Goal: Browse casually: Explore the website without a specific task or goal

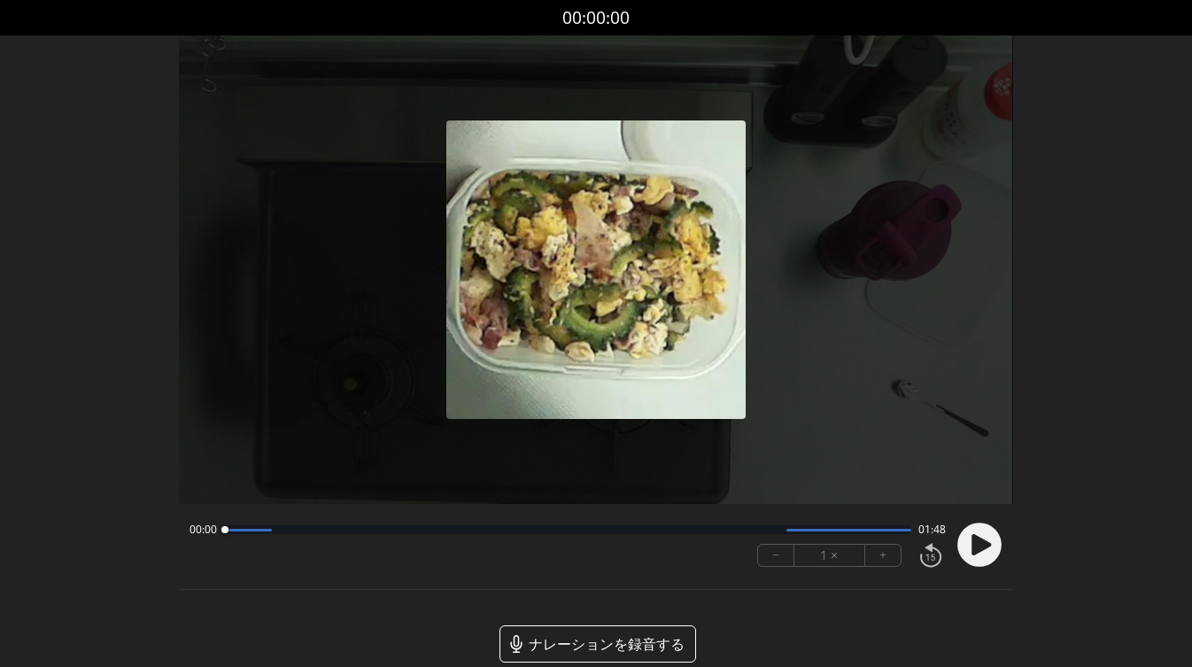
click at [983, 544] on icon at bounding box center [981, 544] width 19 height 21
click at [882, 555] on font "+" at bounding box center [882, 555] width 7 height 20
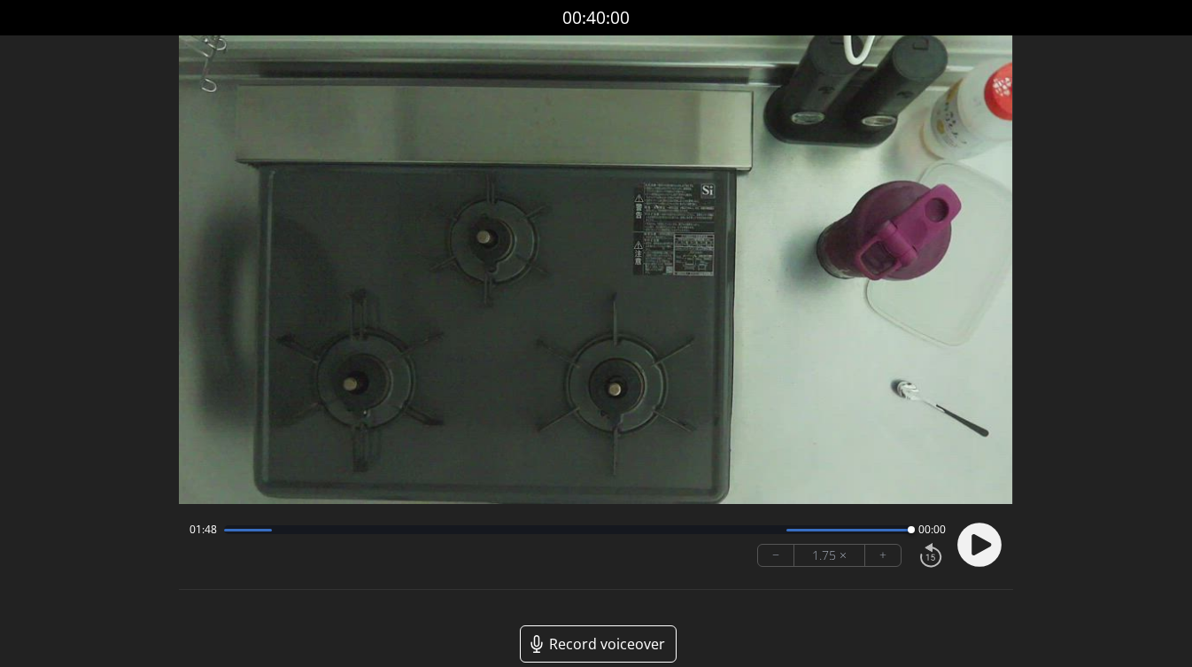
click at [965, 545] on circle at bounding box center [979, 545] width 44 height 44
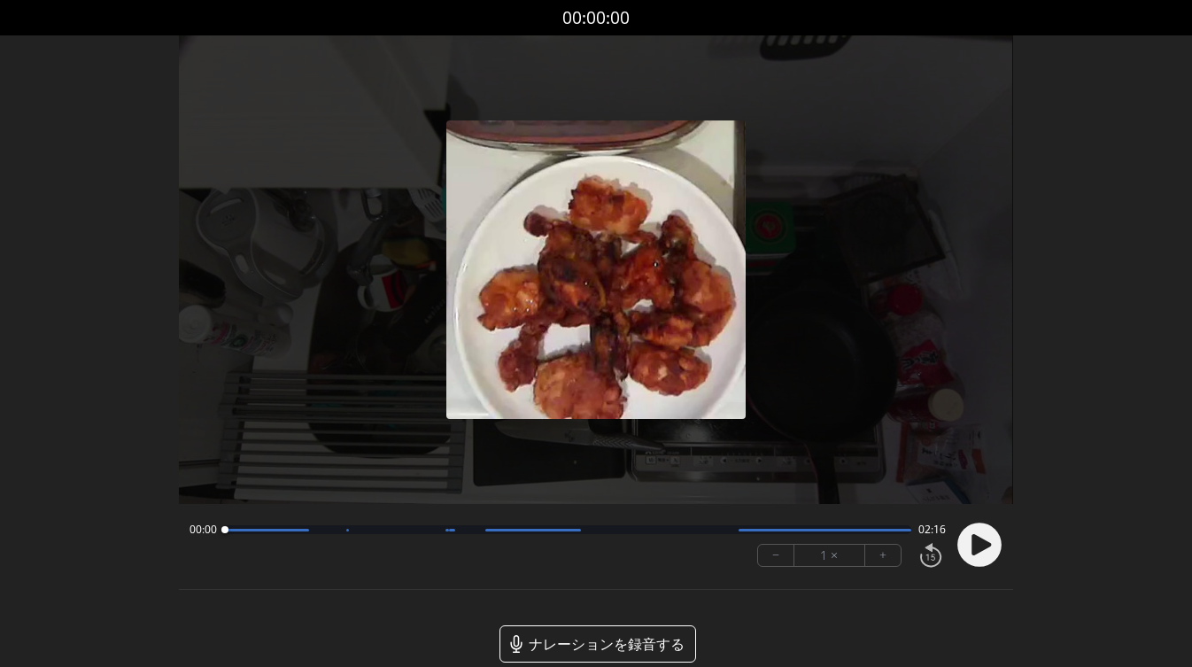
click at [978, 546] on icon at bounding box center [981, 544] width 19 height 21
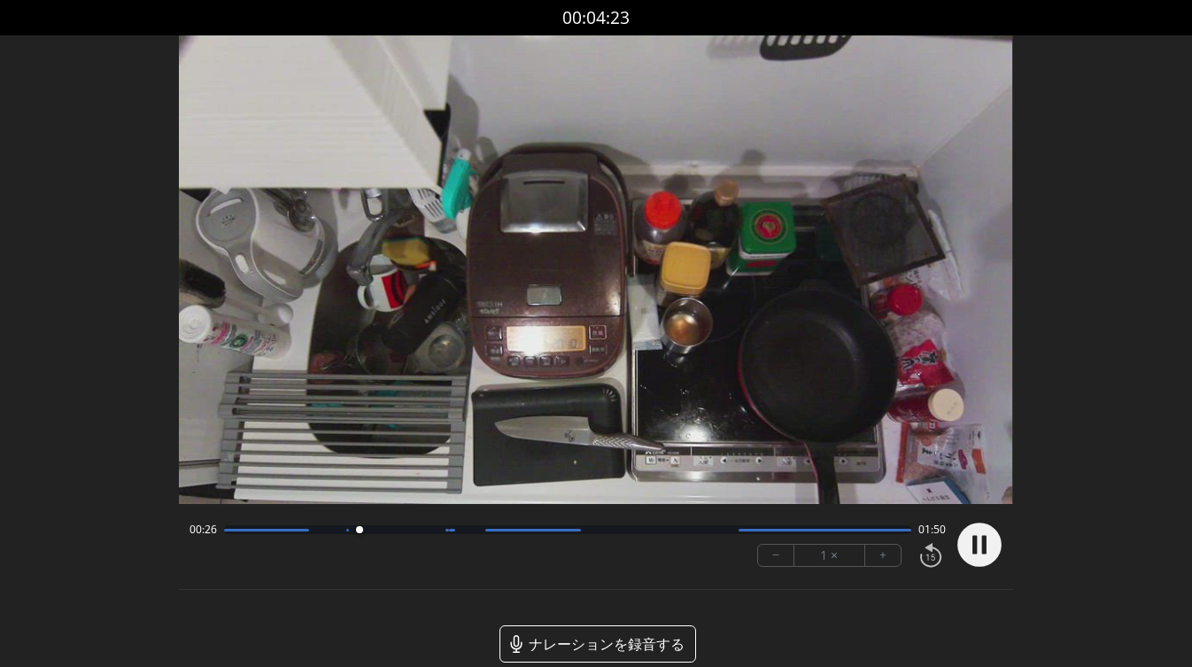
scroll to position [24, 0]
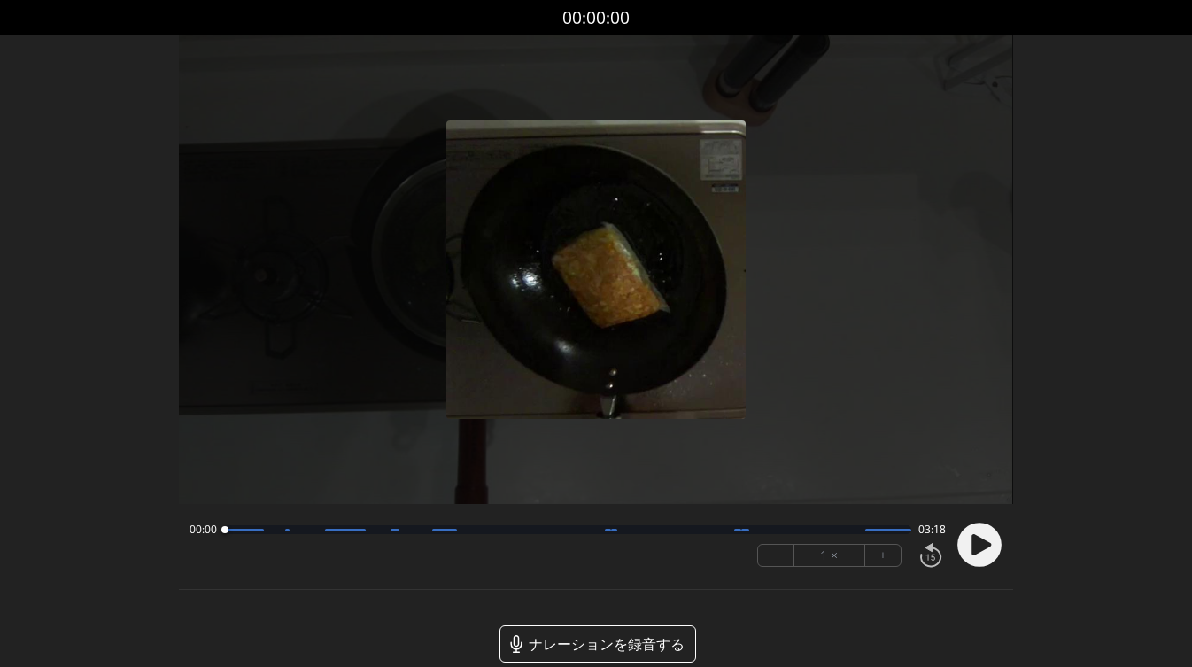
click at [978, 550] on icon at bounding box center [981, 544] width 19 height 21
click at [872, 555] on button "+" at bounding box center [882, 555] width 35 height 21
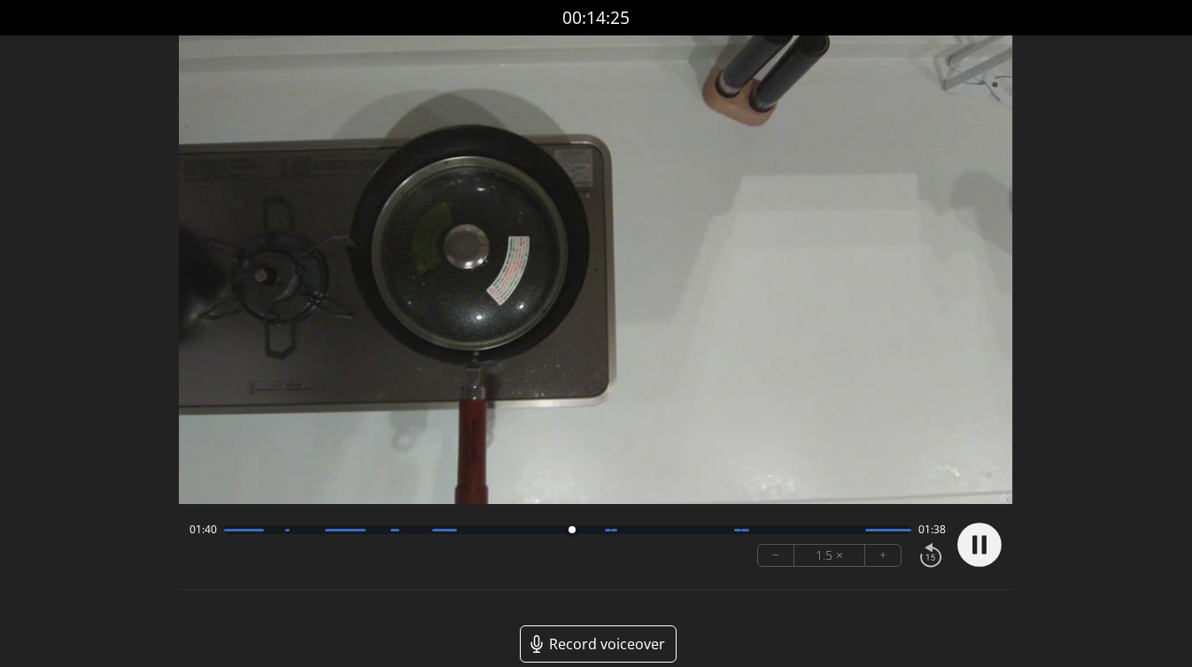
click at [770, 558] on button "−" at bounding box center [776, 555] width 36 height 21
click at [463, 531] on div at bounding box center [567, 529] width 686 height 9
click at [672, 532] on div at bounding box center [567, 529] width 686 height 9
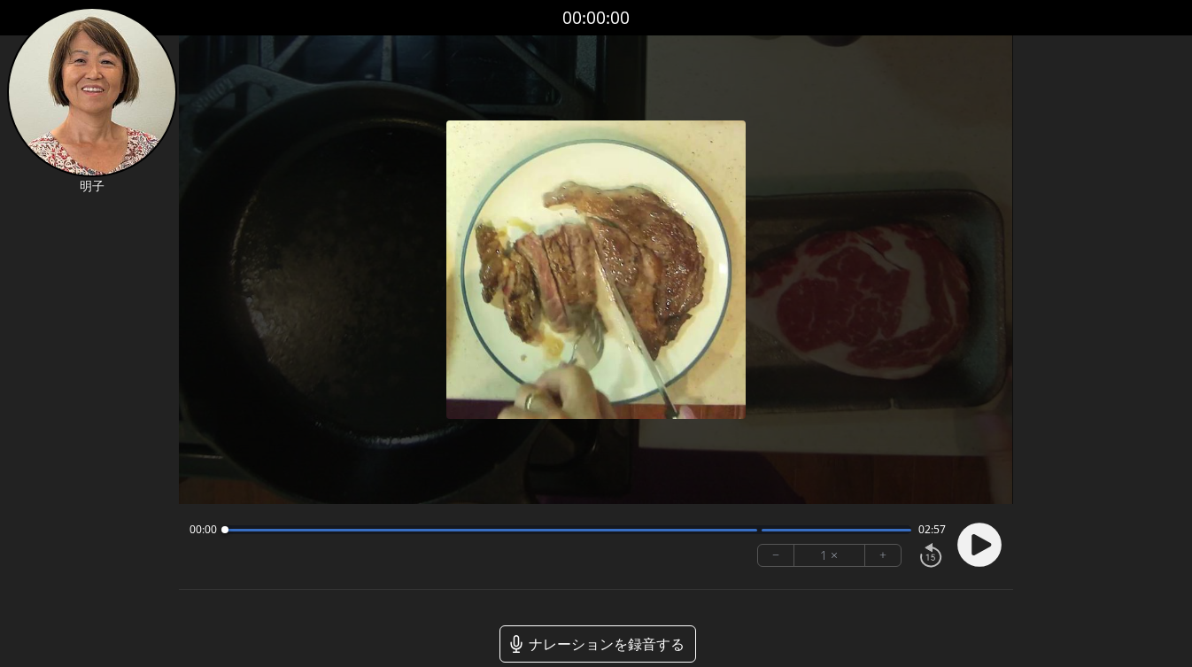
click at [964, 546] on circle at bounding box center [979, 545] width 44 height 44
click at [876, 553] on button "+" at bounding box center [882, 555] width 35 height 21
click at [876, 554] on button "+" at bounding box center [882, 555] width 35 height 21
